Goal: Information Seeking & Learning: Find specific fact

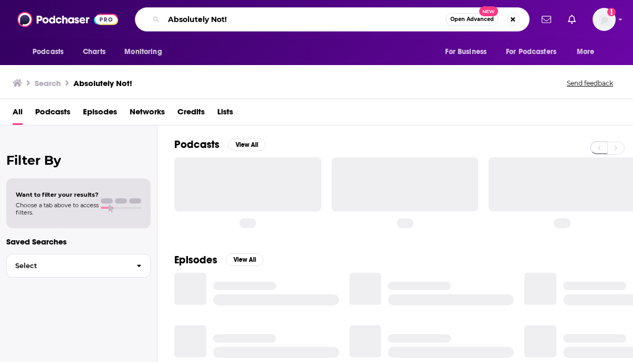
drag, startPoint x: 236, startPoint y: 25, endPoint x: 152, endPoint y: 25, distance: 83.5
click at [152, 25] on div "Absolutely Not! Open Advanced New" at bounding box center [332, 19] width 395 height 24
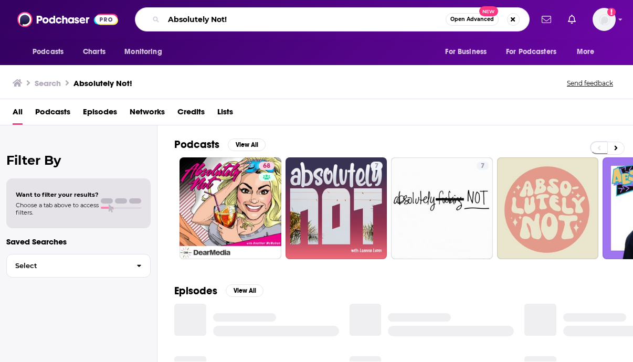
drag, startPoint x: 249, startPoint y: 17, endPoint x: 168, endPoint y: 17, distance: 80.9
click at [168, 17] on input "Absolutely Not!" at bounding box center [305, 19] width 282 height 17
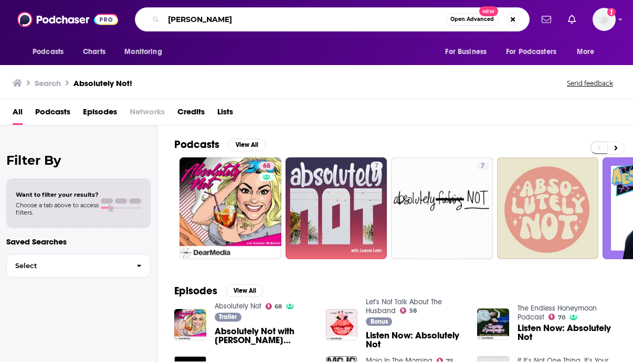
type input "[PERSON_NAME]"
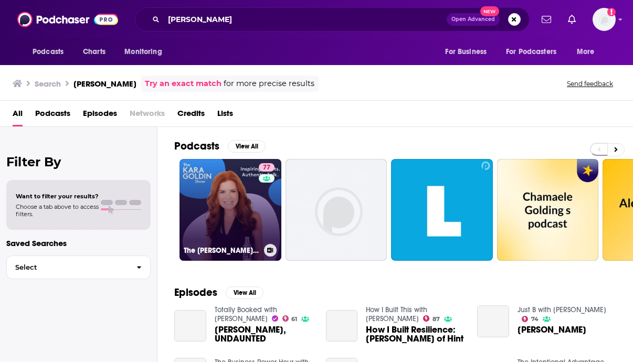
click at [211, 233] on link "77 The [PERSON_NAME] Show" at bounding box center [231, 210] width 102 height 102
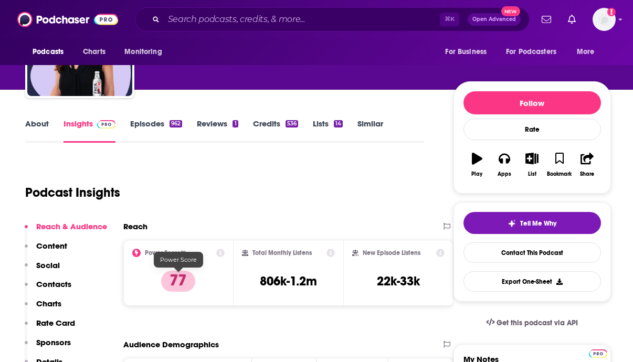
scroll to position [149, 0]
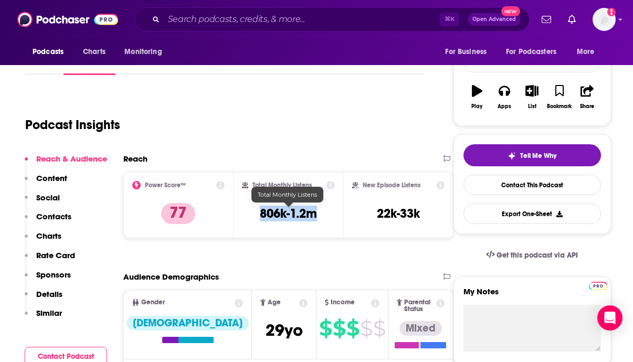
drag, startPoint x: 259, startPoint y: 215, endPoint x: 330, endPoint y: 214, distance: 71.4
click at [330, 214] on div "Total Monthly Listens 806k-1.2m" at bounding box center [288, 205] width 93 height 48
copy h3 "806k-1.2m"
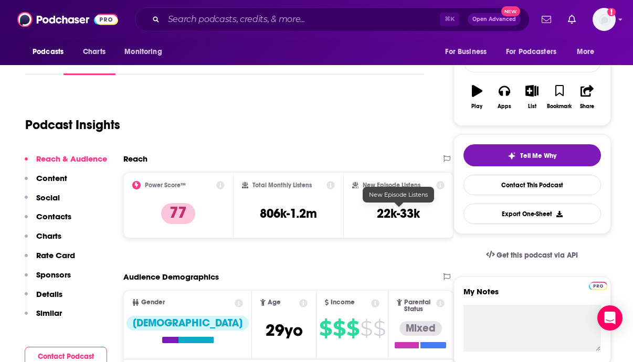
click at [382, 230] on div "New Episode Listens 22k-33k" at bounding box center [398, 205] width 110 height 66
drag, startPoint x: 375, startPoint y: 211, endPoint x: 428, endPoint y: 211, distance: 53.0
click at [428, 211] on div "New Episode Listens 22k-33k" at bounding box center [398, 205] width 92 height 48
copy h3 "22k-33k"
click at [367, 145] on div "Podcast Insights" at bounding box center [224, 123] width 399 height 62
